Goal: Find specific page/section: Find specific page/section

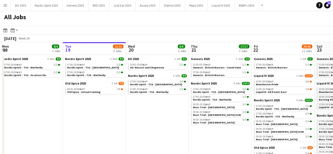
click at [4, 5] on app-icon "Menu" at bounding box center [5, 5] width 4 height 4
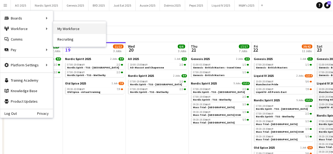
click at [68, 27] on link "My Workforce" at bounding box center [79, 28] width 53 height 11
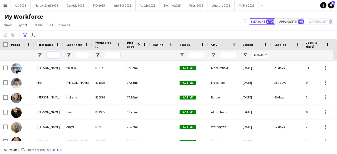
click at [55, 55] on input "First Name Filter Input" at bounding box center [53, 55] width 13 height 6
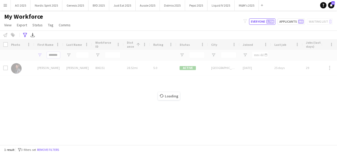
type input "*******"
click at [15, 69] on div "Loading" at bounding box center [168, 92] width 337 height 106
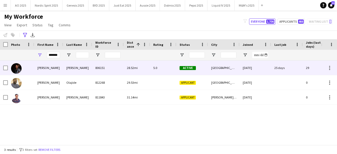
click at [15, 69] on img at bounding box center [16, 68] width 11 height 11
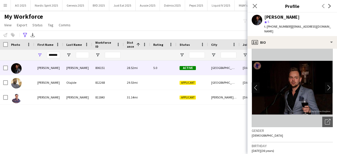
scroll to position [6, 0]
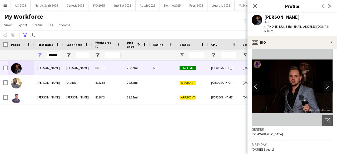
click at [325, 84] on app-icon "chevron-right" at bounding box center [329, 87] width 8 height 6
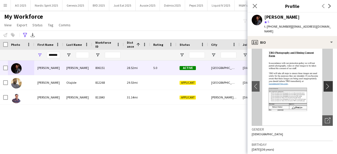
click at [325, 84] on app-icon "chevron-right" at bounding box center [329, 87] width 8 height 6
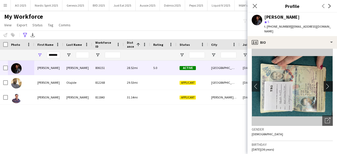
click at [325, 84] on app-icon "chevron-right" at bounding box center [329, 87] width 8 height 6
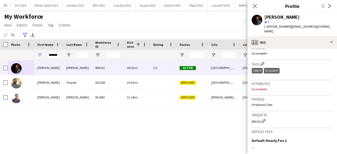
scroll to position [256, 0]
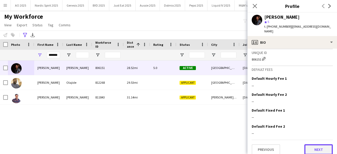
click at [325, 144] on button "Next" at bounding box center [319, 149] width 28 height 11
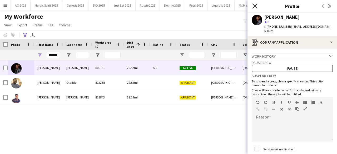
click at [257, 7] on icon "Close pop-in" at bounding box center [254, 5] width 5 height 5
